Goal: Find specific page/section: Find specific page/section

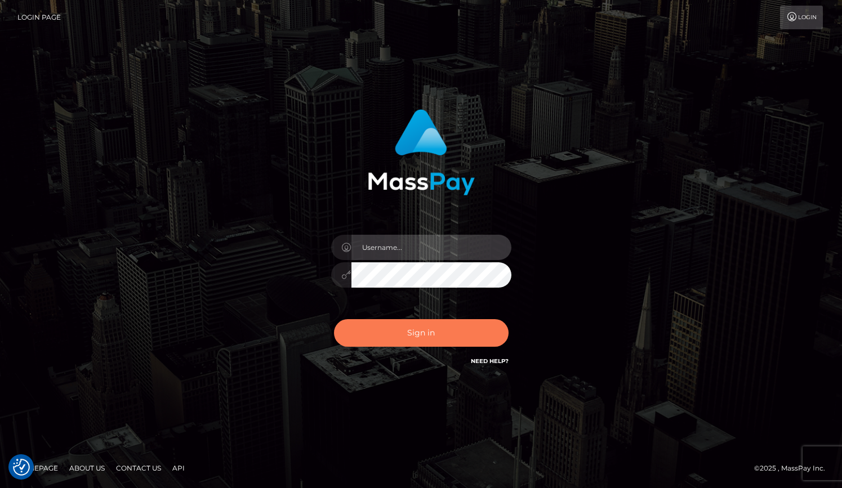
type input "grace.rush"
click at [406, 337] on button "Sign in" at bounding box center [421, 333] width 175 height 28
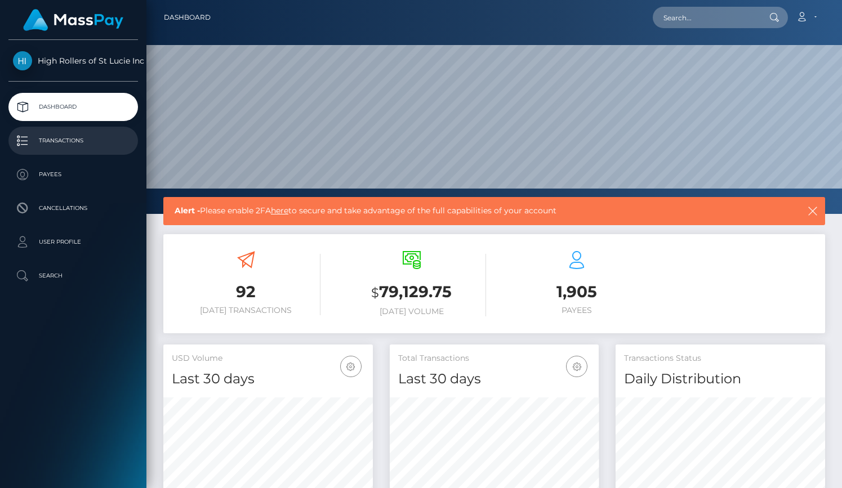
scroll to position [199, 210]
click at [77, 140] on p "Transactions" at bounding box center [73, 140] width 121 height 17
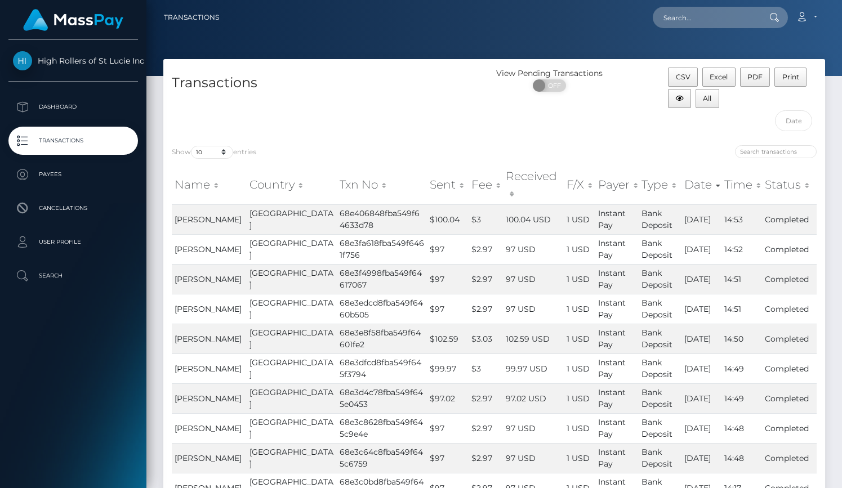
select select "3500"
click at [192, 146] on select "10 25 50 100 250 500 1,000 3,500" at bounding box center [212, 152] width 42 height 13
click at [338, 104] on div "Transactions" at bounding box center [328, 102] width 331 height 69
click at [464, 114] on div "Transactions" at bounding box center [328, 102] width 331 height 69
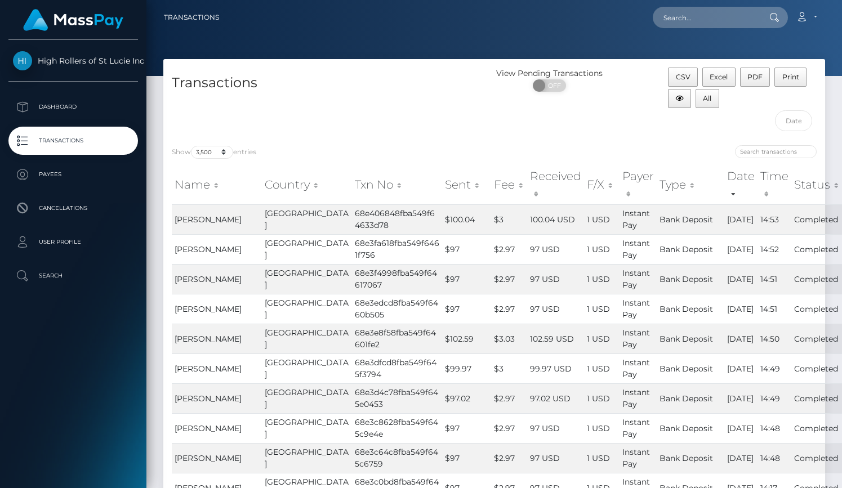
scroll to position [883, 0]
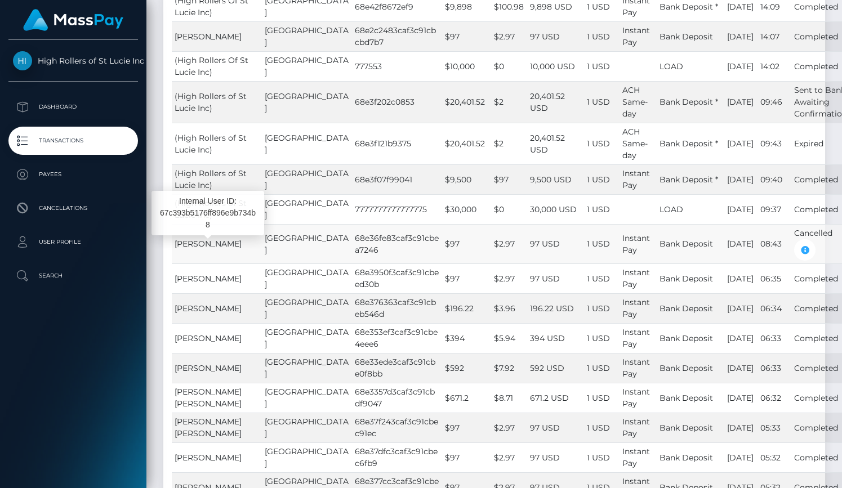
click at [238, 242] on span "[PERSON_NAME]" at bounding box center [208, 244] width 67 height 10
